Goal: Task Accomplishment & Management: Use online tool/utility

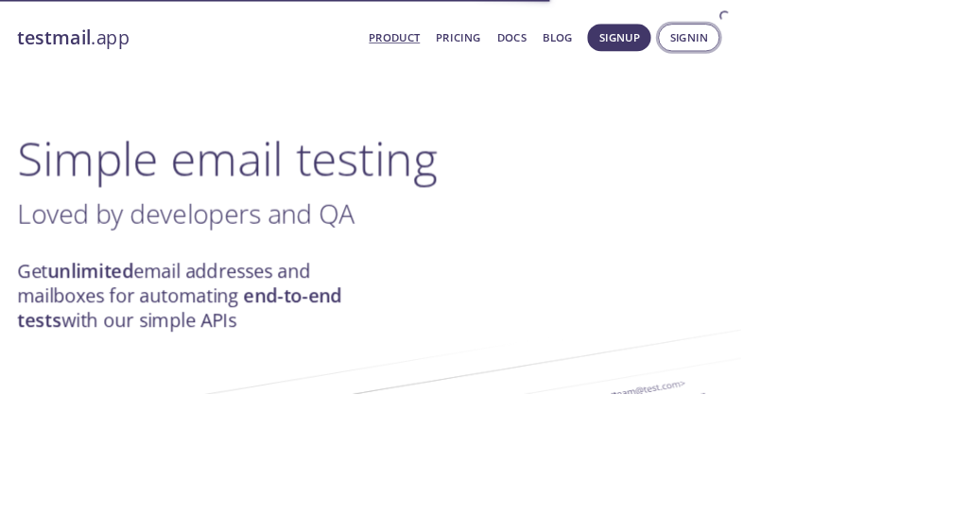
click at [916, 49] on span "Signin" at bounding box center [900, 49] width 50 height 25
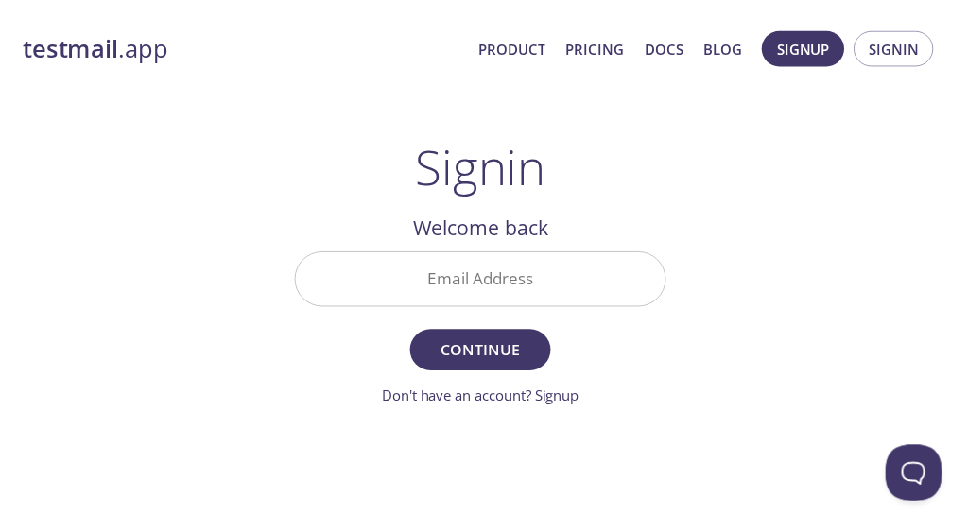
click at [496, 288] on input "Email Address" at bounding box center [484, 281] width 372 height 54
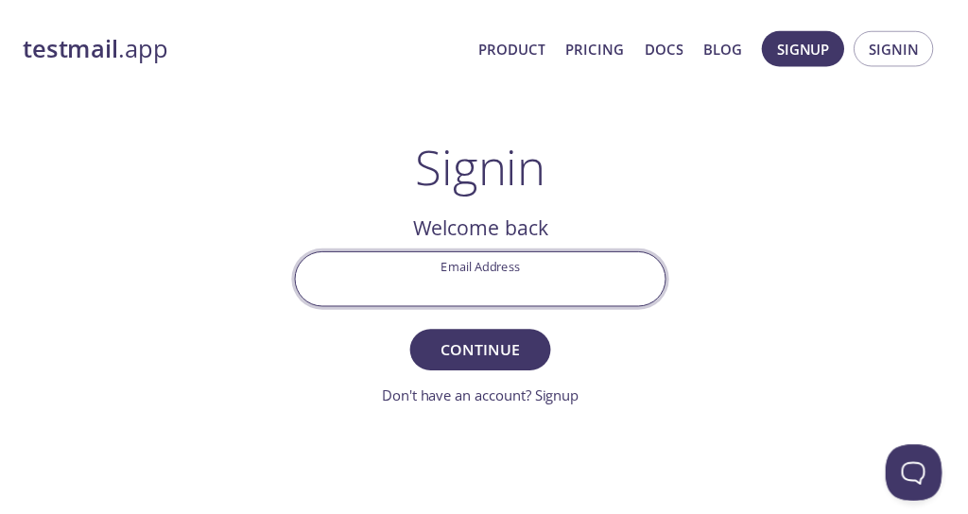
type input "[EMAIL_ADDRESS][DOMAIN_NAME]"
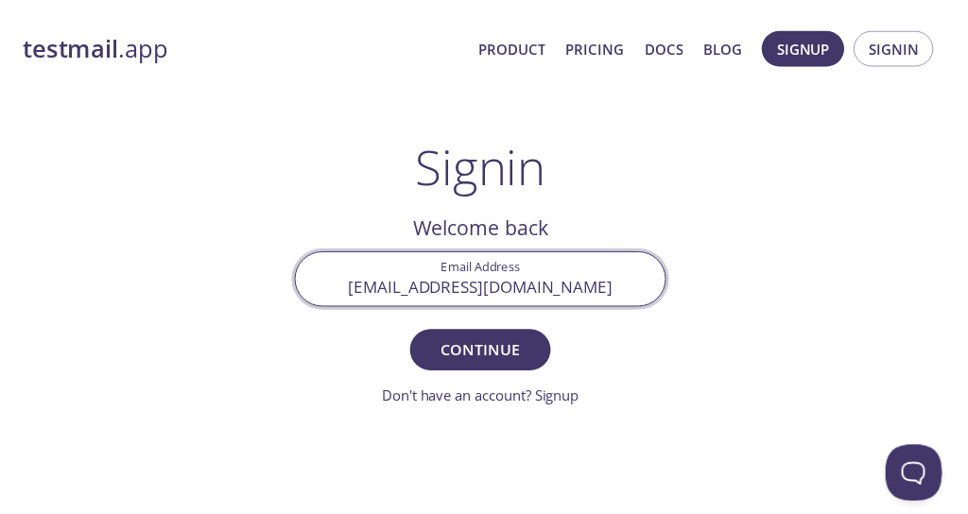
click at [509, 348] on span "Continue" at bounding box center [484, 352] width 100 height 26
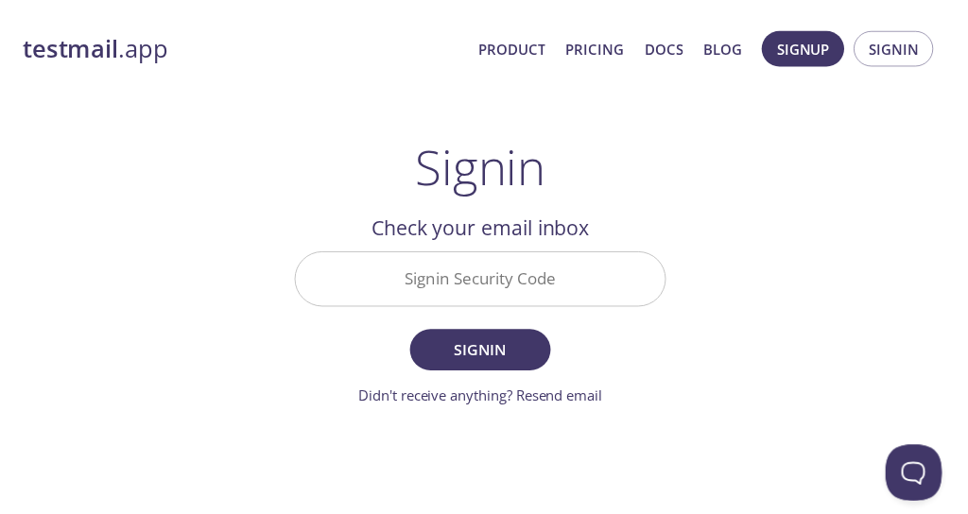
click at [512, 257] on input "Signin Security Code" at bounding box center [484, 281] width 372 height 54
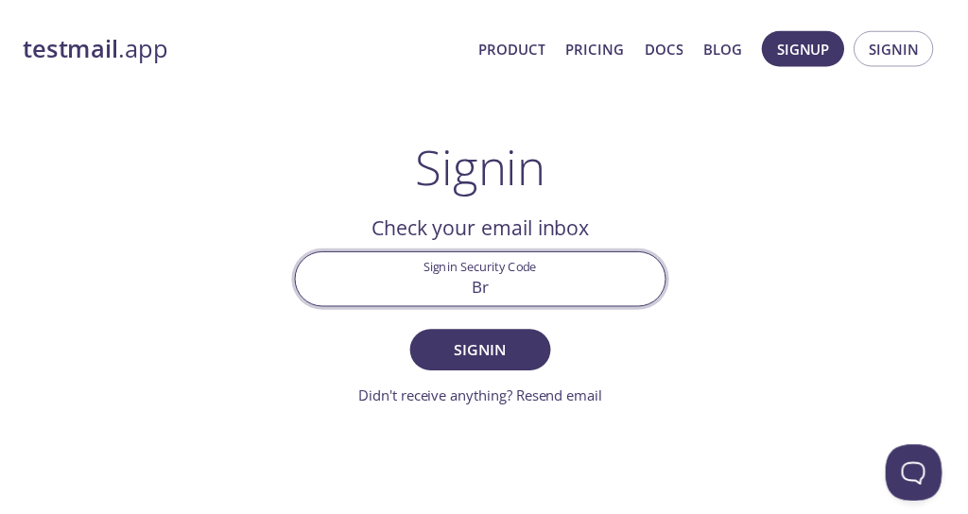
type input "B"
paste input "ZTL2XR2"
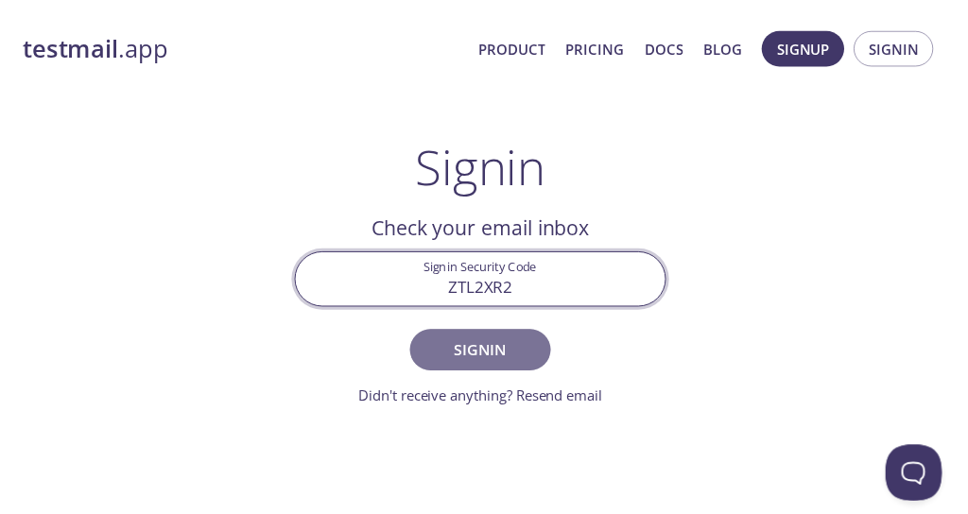
type input "ZTL2XR2"
click at [473, 356] on span "Signin" at bounding box center [484, 352] width 100 height 26
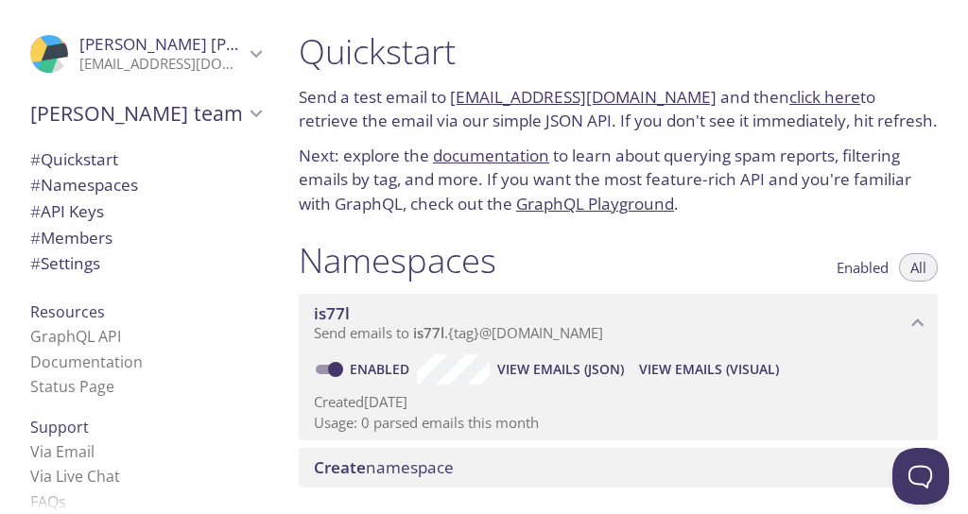
click at [181, 109] on span "[PERSON_NAME] team" at bounding box center [137, 113] width 214 height 26
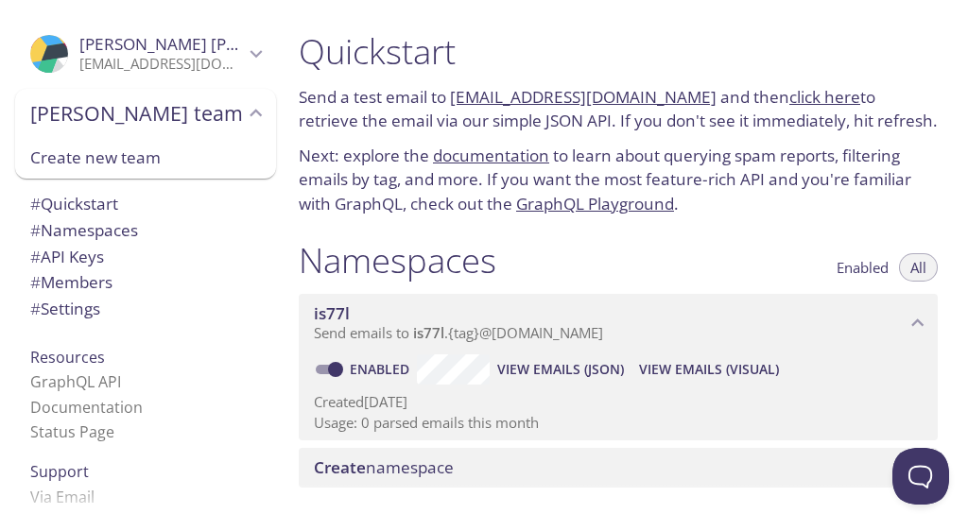
click at [174, 118] on span "[PERSON_NAME] team" at bounding box center [137, 113] width 214 height 26
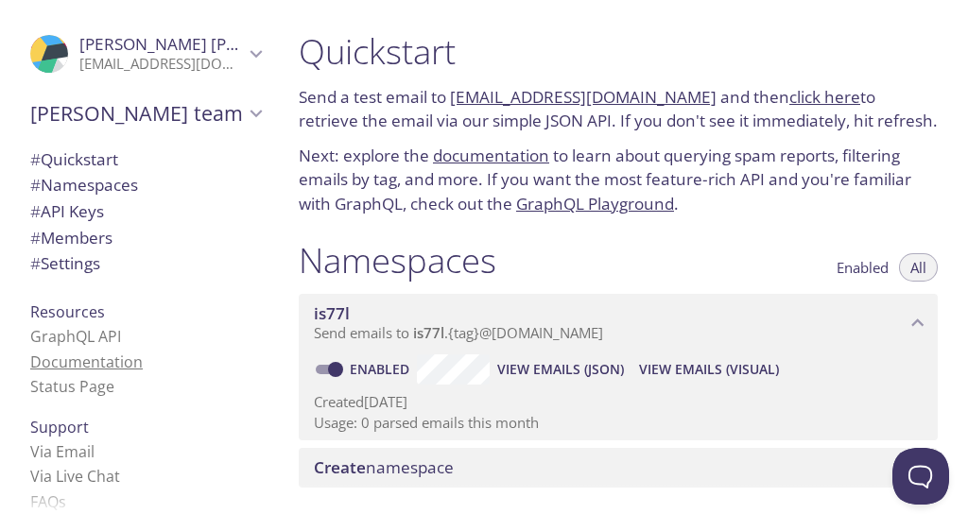
click at [129, 266] on span "# Settings" at bounding box center [145, 263] width 231 height 25
click at [571, 368] on span "View Emails (JSON)" at bounding box center [560, 369] width 127 height 23
click at [683, 374] on span "View Emails (Visual)" at bounding box center [709, 369] width 140 height 23
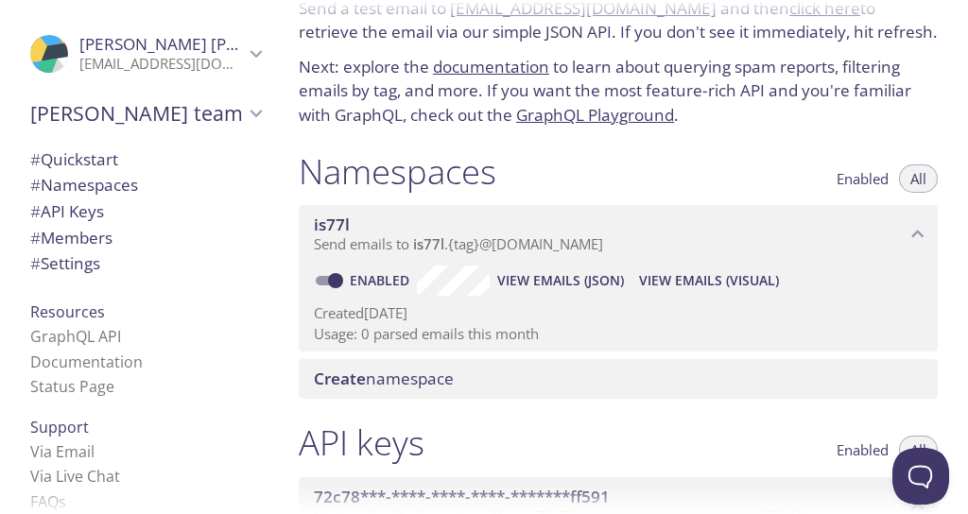
scroll to position [60, 0]
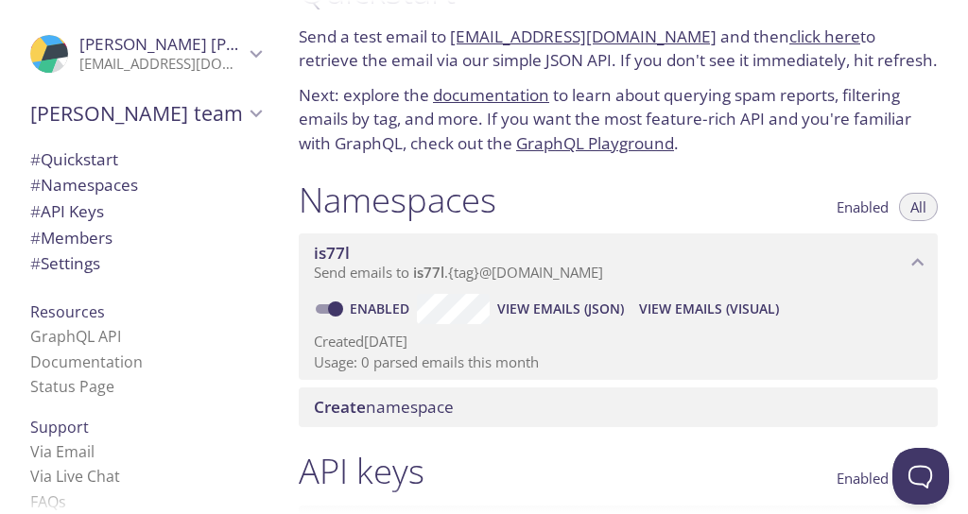
click at [461, 263] on span "Send emails to is77l . {tag} @[DOMAIN_NAME]" at bounding box center [458, 272] width 289 height 19
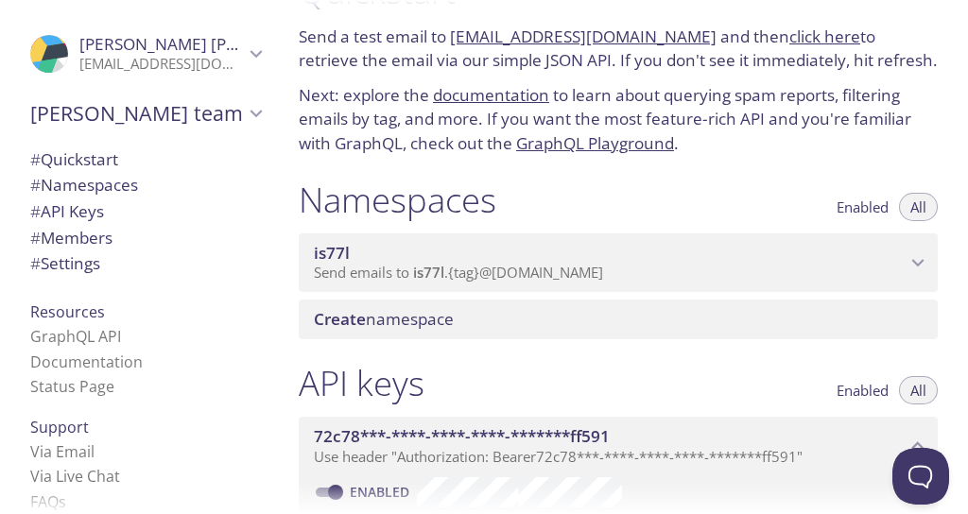
click at [459, 263] on span "Send emails to is77l . {tag} @[DOMAIN_NAME]" at bounding box center [458, 272] width 289 height 19
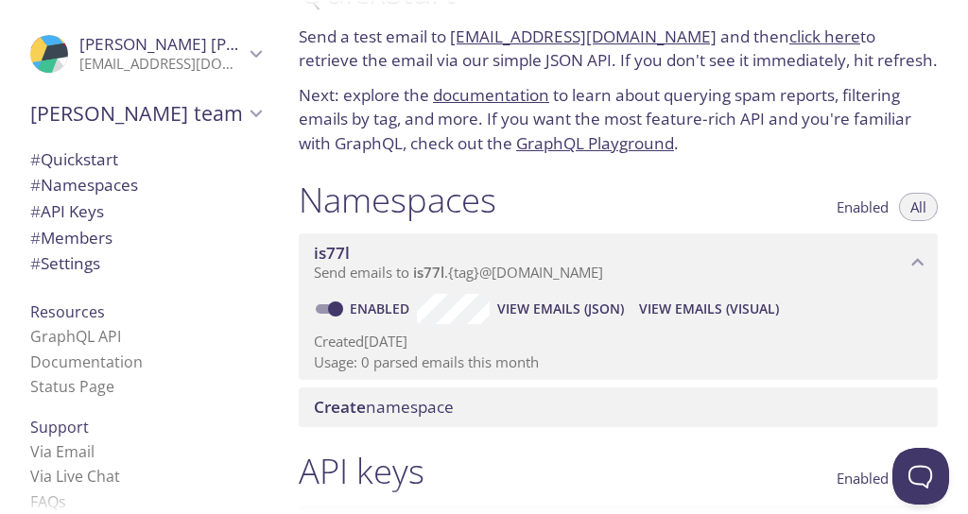
click at [711, 298] on span "View Emails (Visual)" at bounding box center [709, 309] width 140 height 23
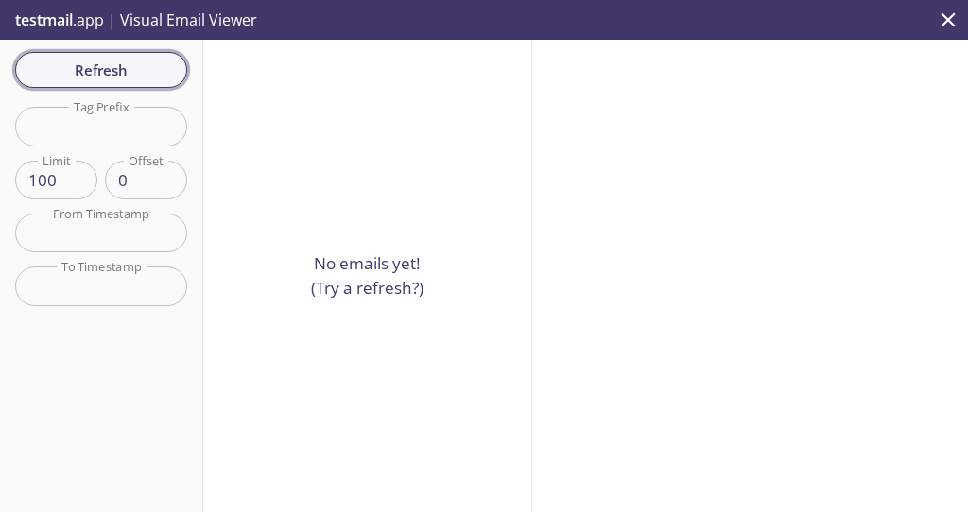
click at [147, 74] on span "Refresh" at bounding box center [101, 70] width 142 height 25
click at [150, 79] on span "Refresh" at bounding box center [101, 70] width 142 height 25
click at [151, 78] on span "Refresh" at bounding box center [101, 70] width 142 height 25
click at [155, 78] on span "Refresh" at bounding box center [101, 70] width 142 height 25
click at [154, 79] on span "Refresh" at bounding box center [101, 70] width 142 height 25
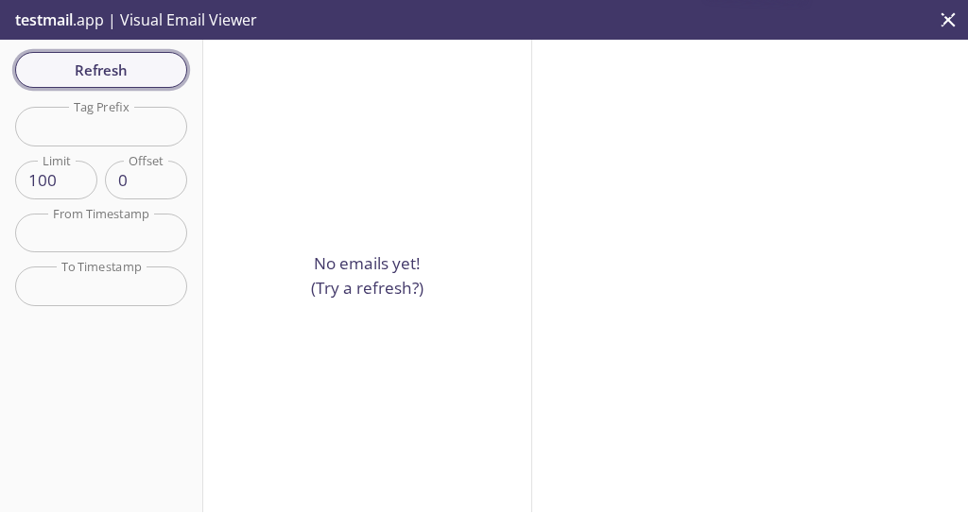
click at [151, 76] on span "Refresh" at bounding box center [101, 70] width 142 height 25
click at [149, 76] on span "Refresh" at bounding box center [101, 70] width 142 height 25
click at [160, 74] on span "Refresh" at bounding box center [101, 70] width 142 height 25
click at [163, 75] on span "Refresh" at bounding box center [101, 70] width 142 height 25
click at [159, 72] on span "Refresh" at bounding box center [101, 70] width 142 height 25
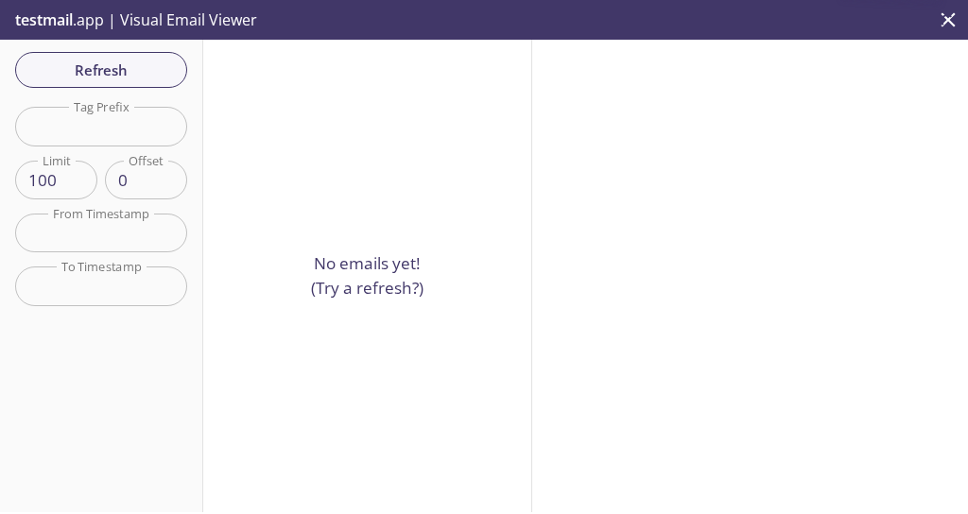
click at [156, 70] on span "Refresh" at bounding box center [101, 70] width 142 height 25
click at [157, 69] on span "Refresh" at bounding box center [101, 70] width 142 height 25
click at [159, 71] on span "Refresh" at bounding box center [101, 70] width 142 height 25
click at [158, 69] on span "Refresh" at bounding box center [101, 70] width 142 height 25
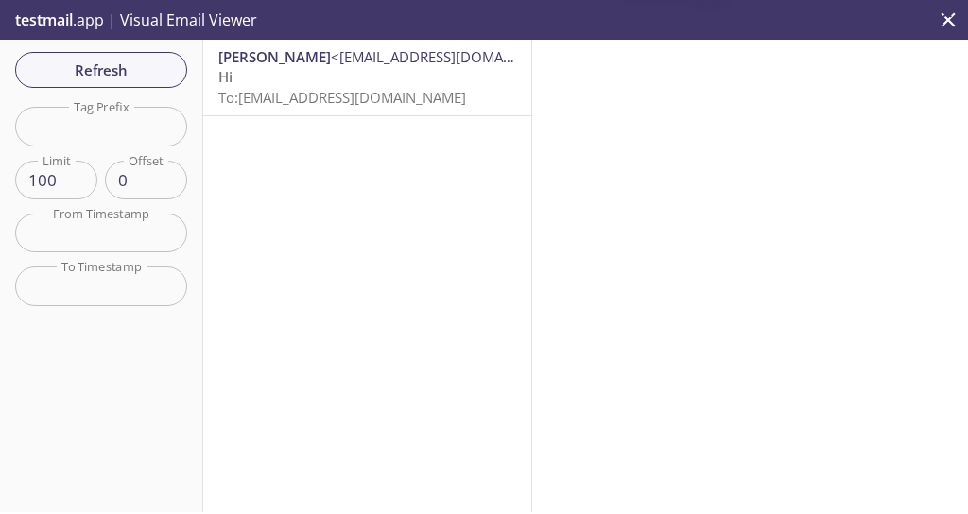
click at [153, 71] on span "Refresh" at bounding box center [101, 70] width 142 height 25
click at [287, 109] on div "[PERSON_NAME] <[EMAIL_ADDRESS][DOMAIN_NAME]> Hi To: [EMAIL_ADDRESS][DOMAIN_NAME]" at bounding box center [367, 78] width 328 height 76
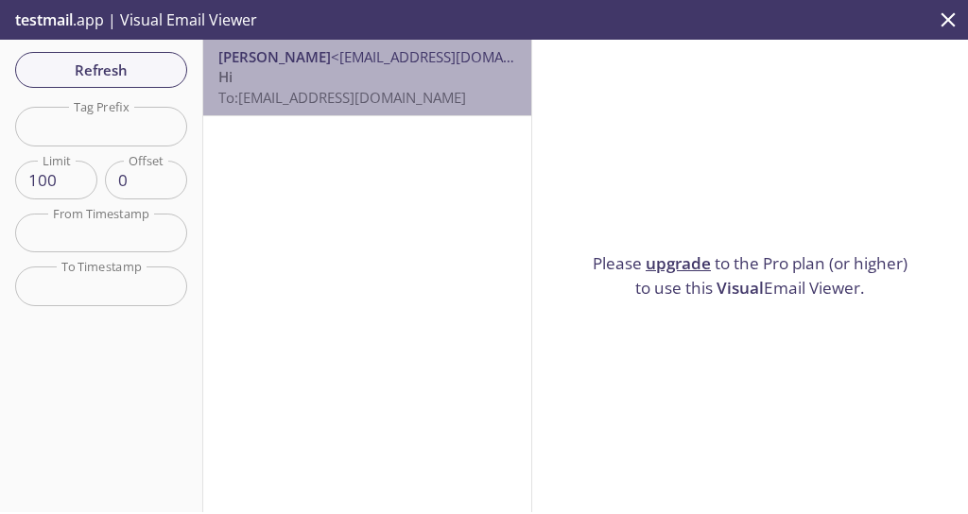
click at [306, 83] on p "Hi To: [EMAIL_ADDRESS][DOMAIN_NAME]" at bounding box center [367, 87] width 298 height 41
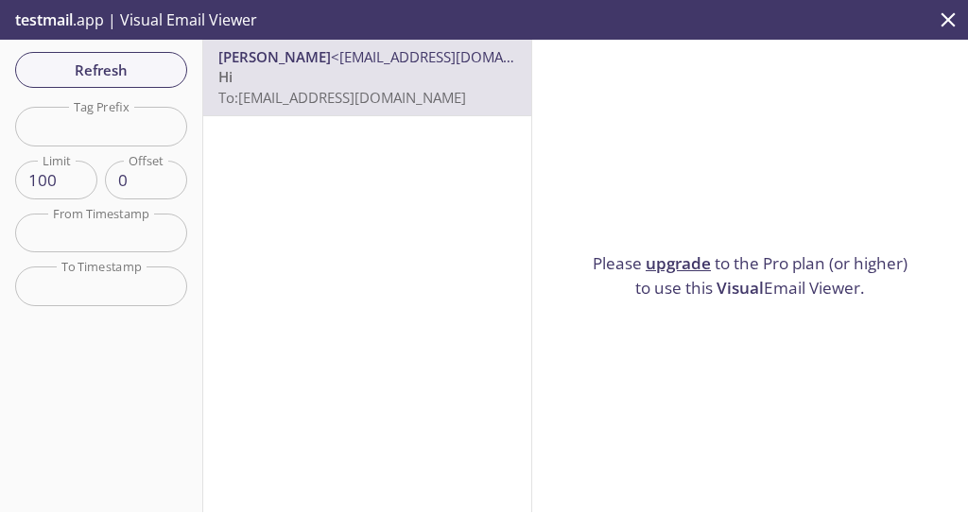
click at [948, 24] on icon "close" at bounding box center [948, 20] width 25 height 25
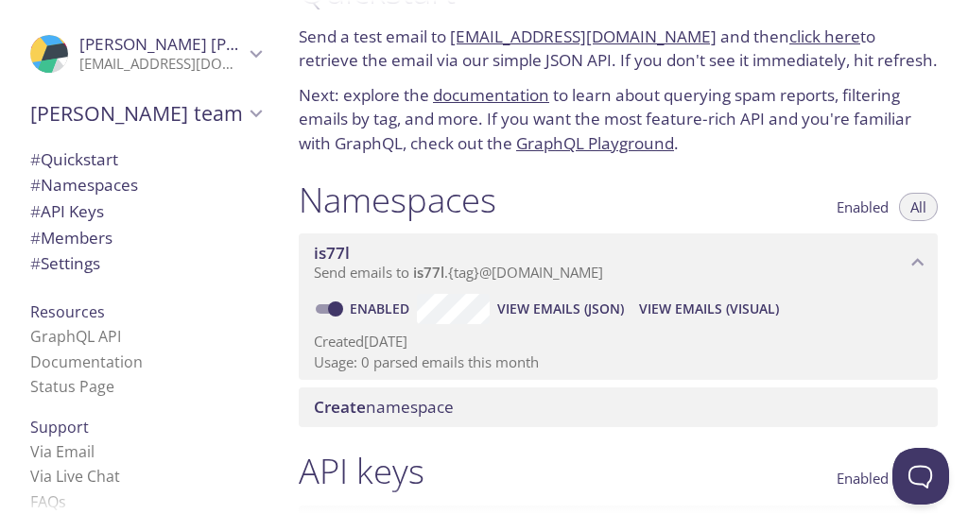
click at [536, 298] on span "View Emails (JSON)" at bounding box center [560, 309] width 127 height 23
click at [524, 306] on span "View Emails (JSON)" at bounding box center [560, 309] width 127 height 23
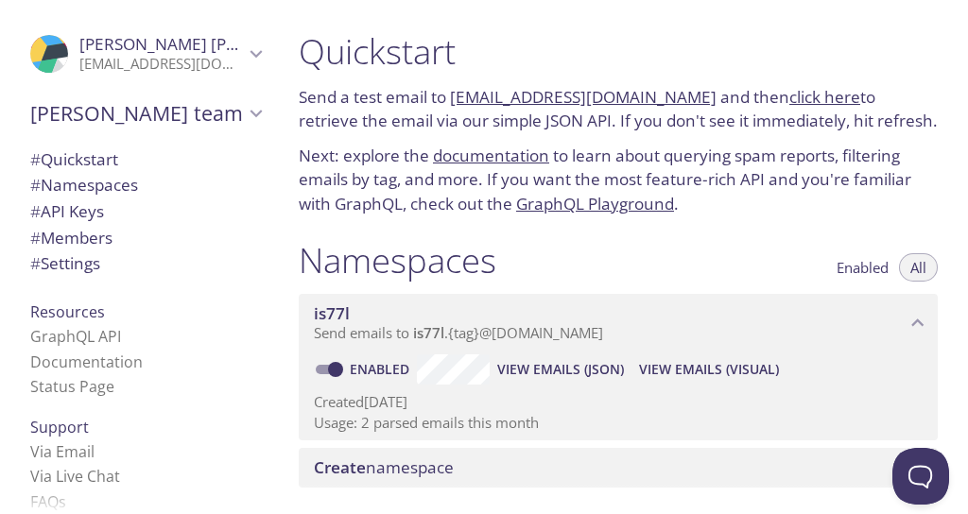
click at [547, 366] on span "View Emails (JSON)" at bounding box center [560, 369] width 127 height 23
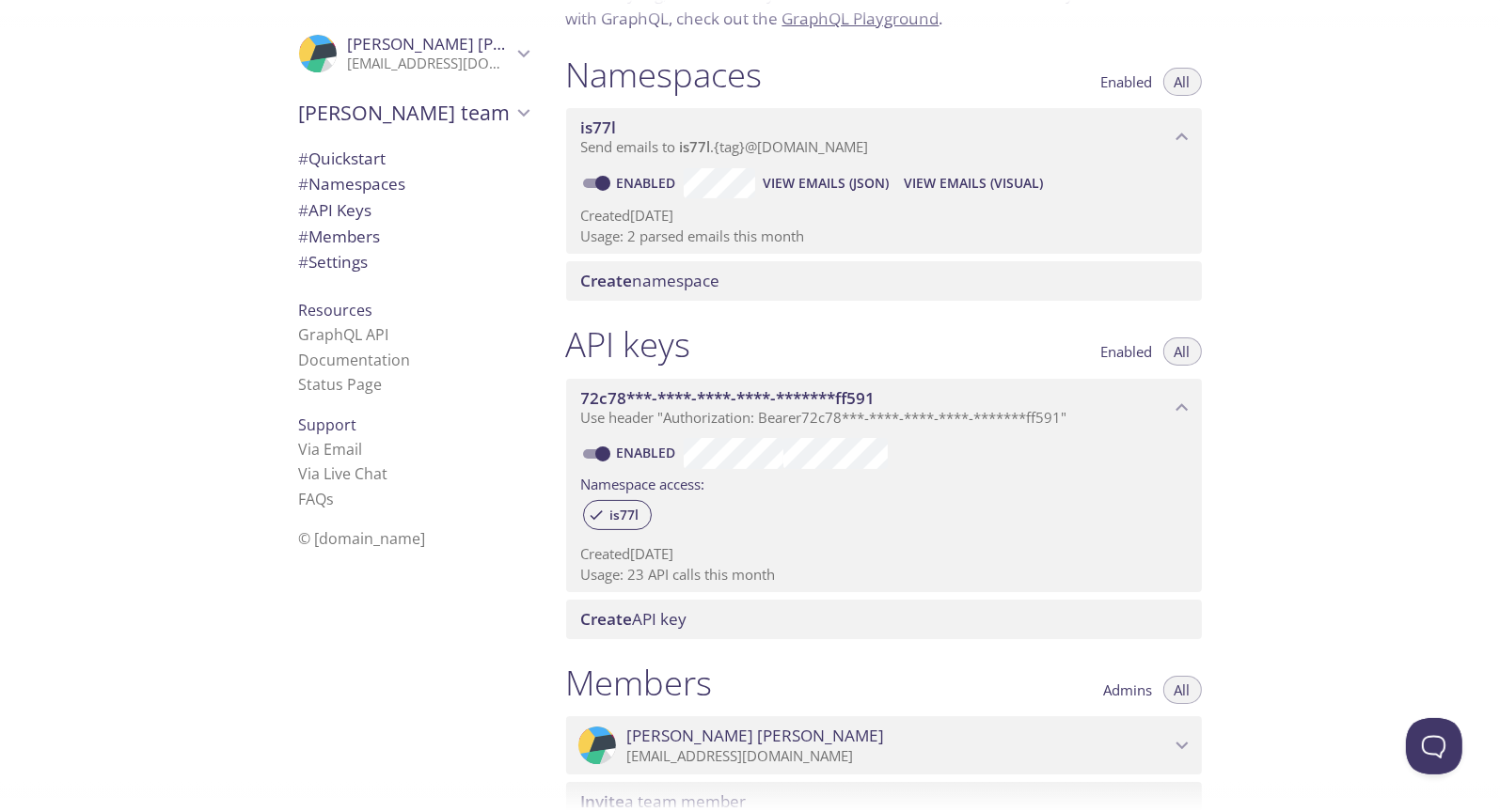
scroll to position [211, 0]
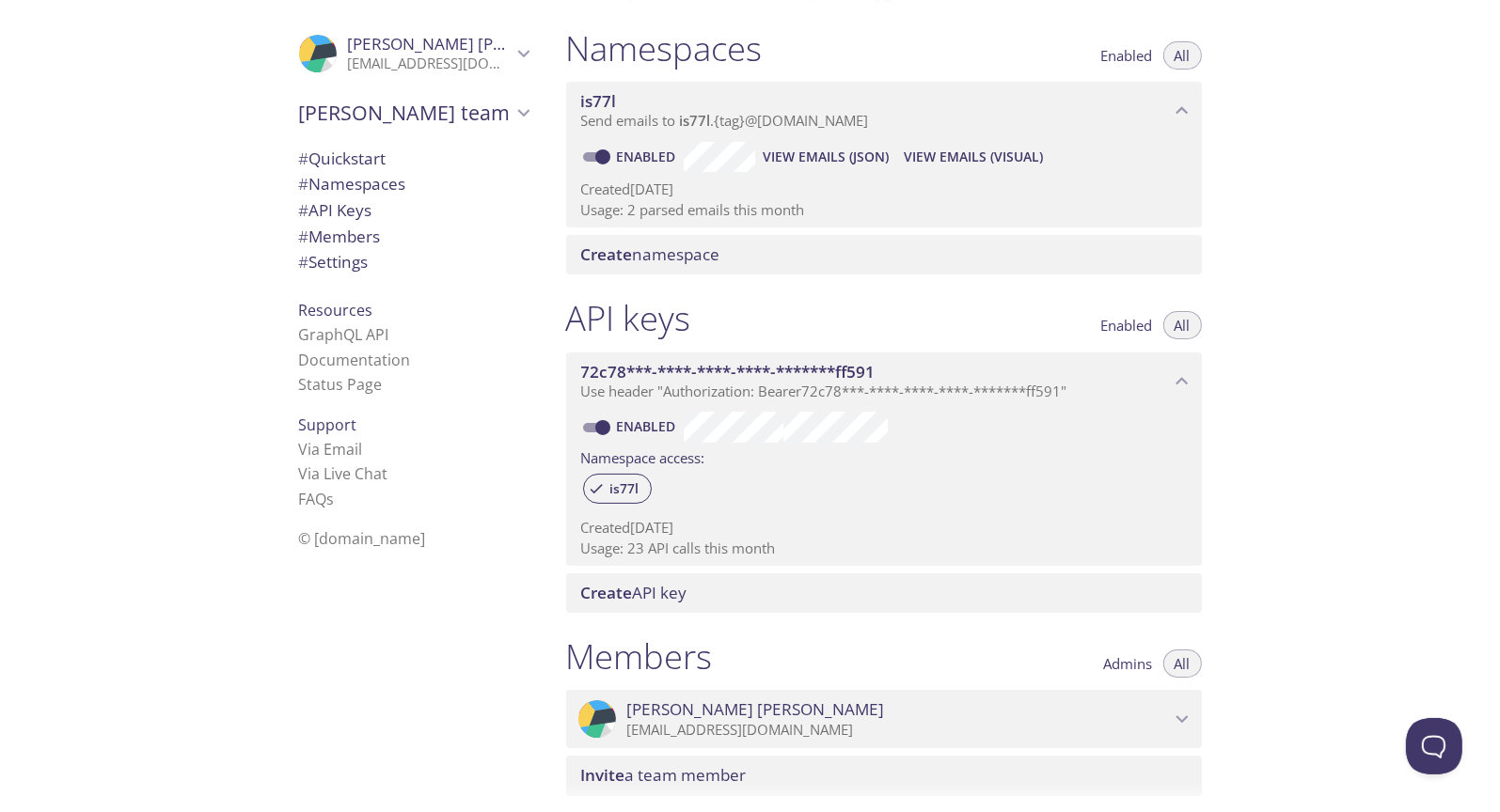
click at [828, 153] on span "View Emails (JSON)" at bounding box center [825, 156] width 126 height 23
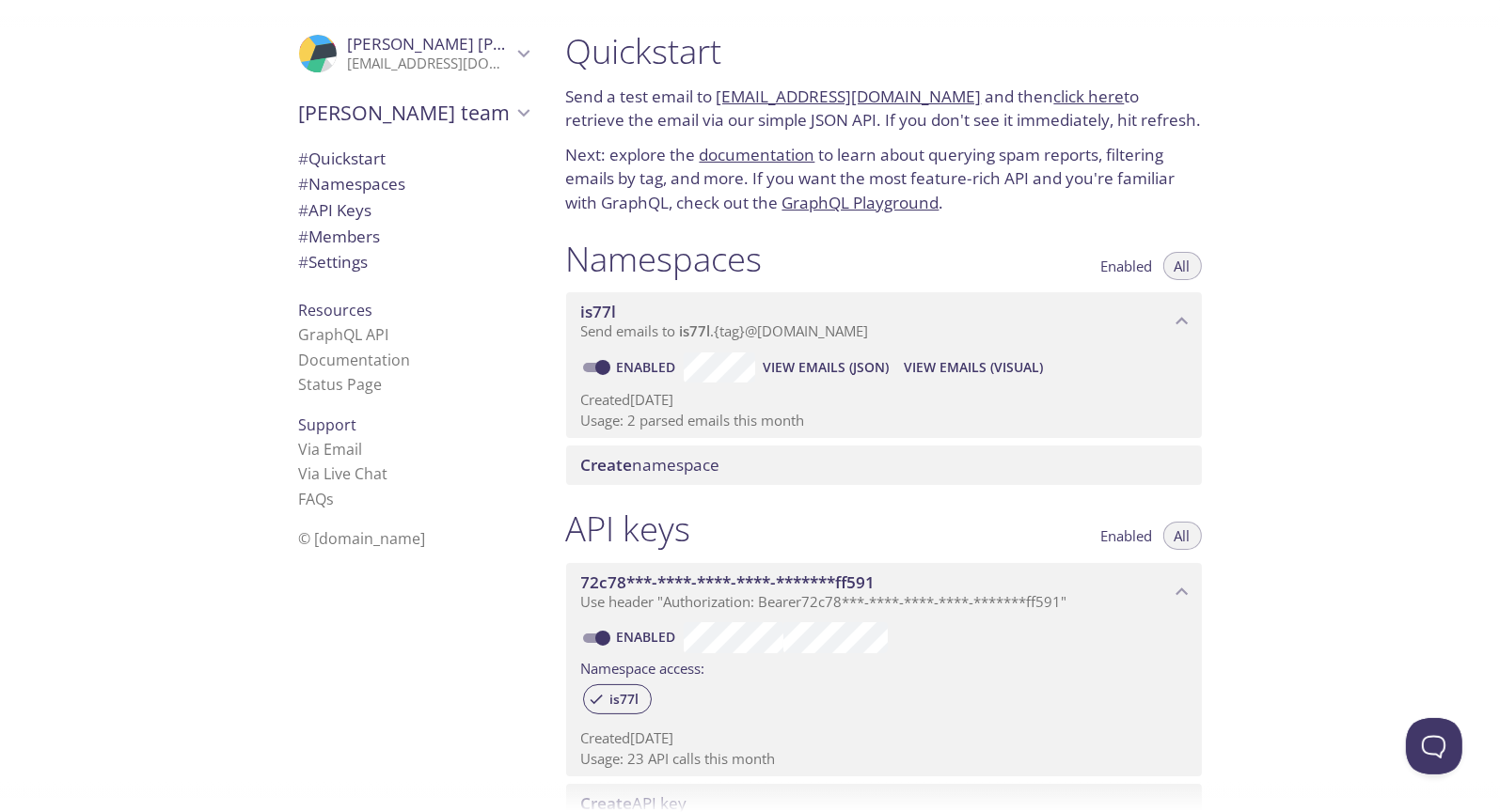
scroll to position [0, 0]
click at [355, 156] on span "# Quickstart" at bounding box center [343, 158] width 88 height 22
